Goal: Information Seeking & Learning: Learn about a topic

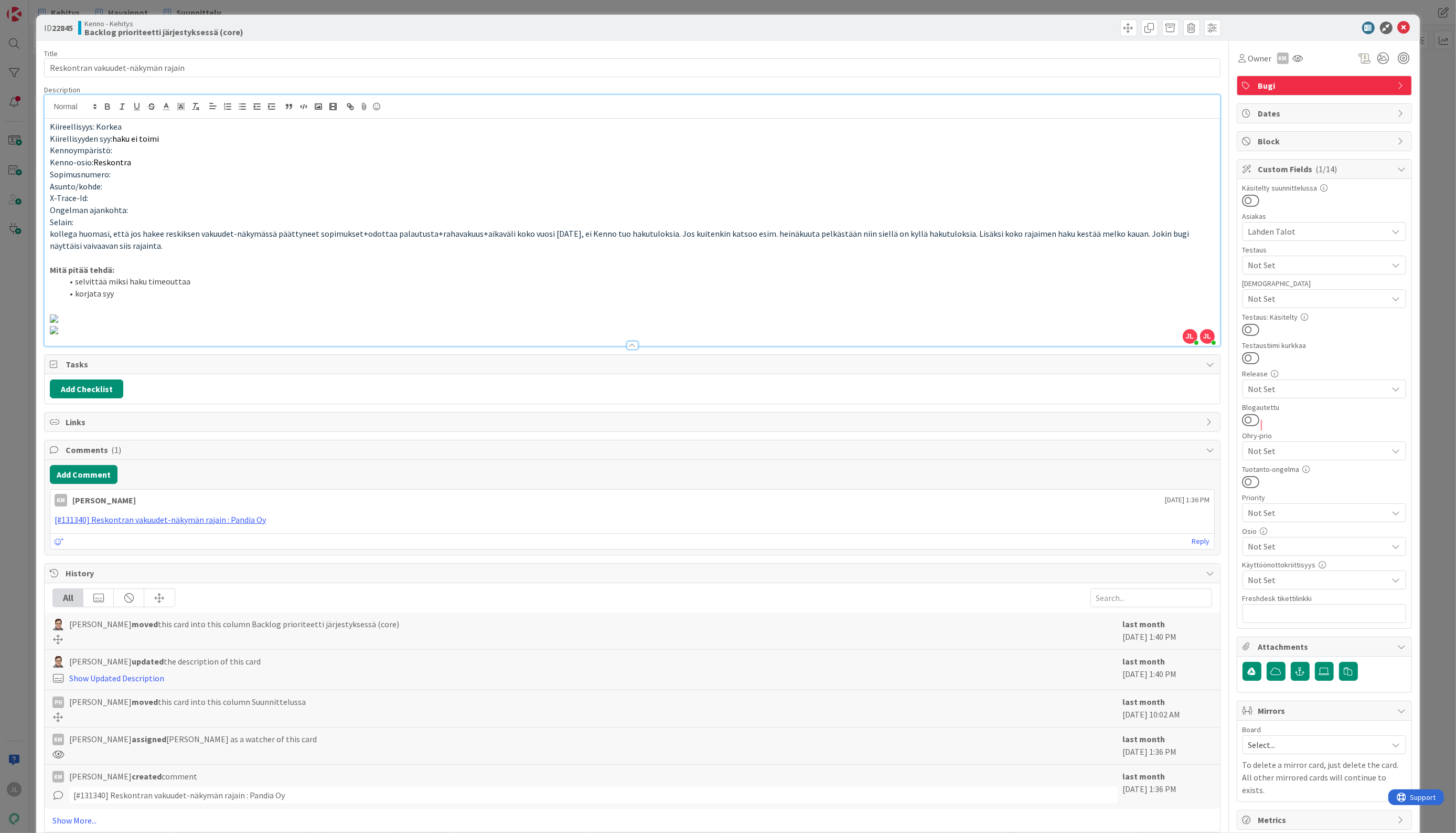
scroll to position [157, 0]
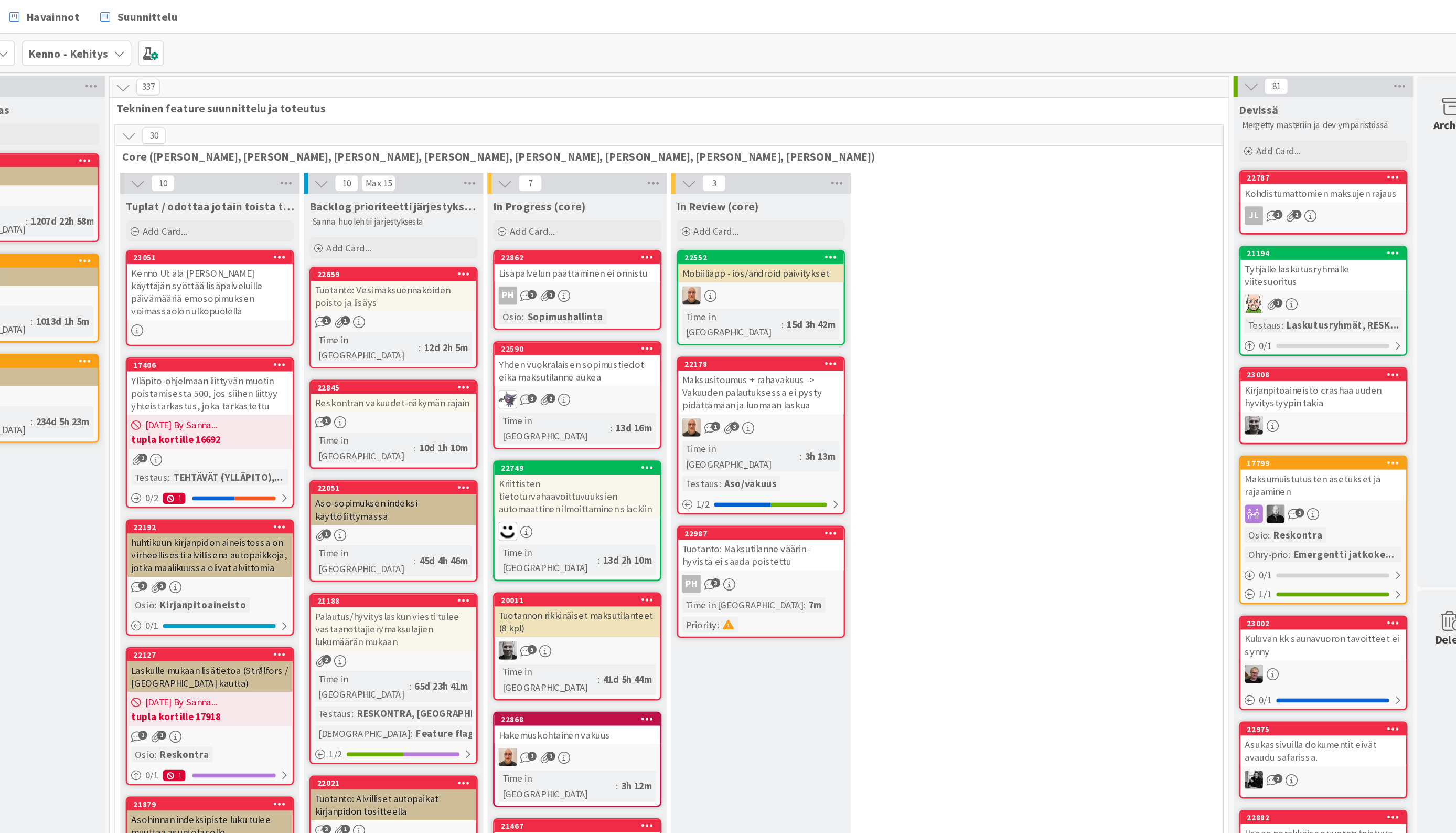
click at [369, 294] on div "Reskontran vakuudet-näkymän rajain" at bounding box center [383, 301] width 124 height 14
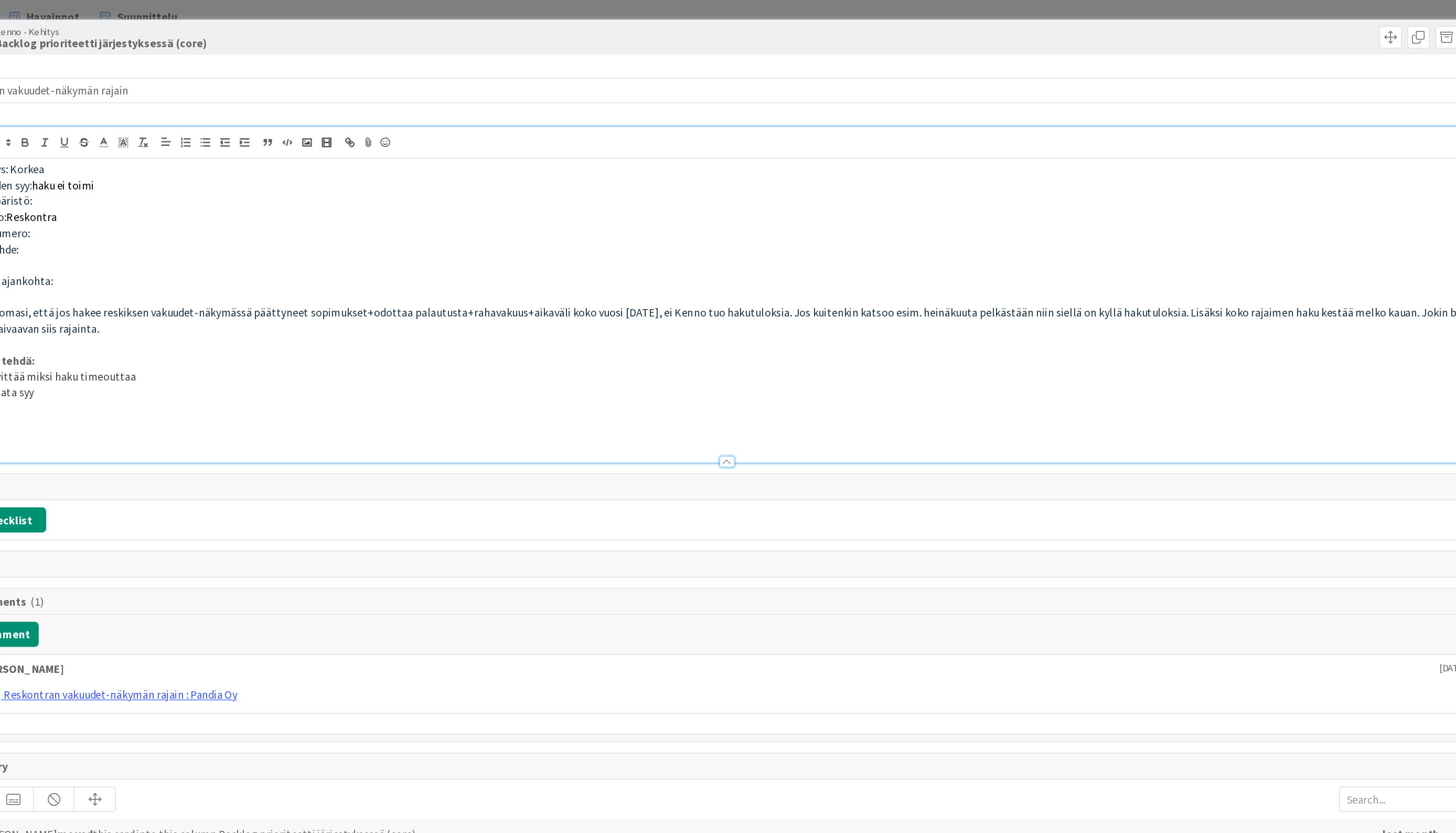
click at [200, 115] on div "Kiireellisyys: Korkea Kiirellisyyden syy: haku ei toimi Kennoympäristö: Kenno-o…" at bounding box center [631, 220] width 1175 height 251
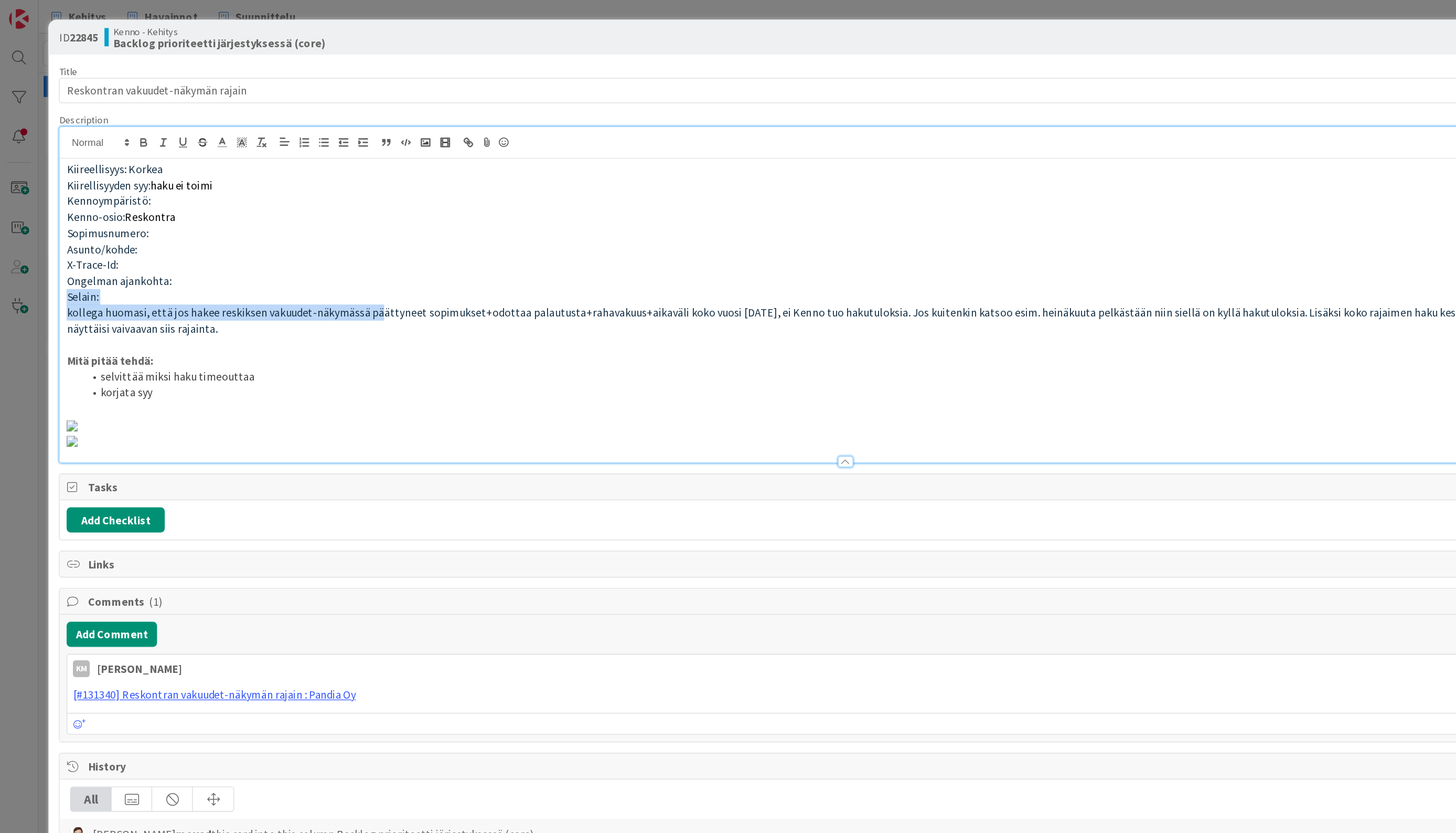
drag, startPoint x: 279, startPoint y: 230, endPoint x: 141, endPoint y: 214, distance: 138.9
click at [0, 219] on html "JL Kehitys Havainnot Suunnittelu Kehitys Havainnot Suunnittelu Kanban Kenno - K…" at bounding box center [728, 416] width 1456 height 833
click at [327, 196] on p "X-Trace-Id:" at bounding box center [631, 198] width 1165 height 12
